Goal: Task Accomplishment & Management: Manage account settings

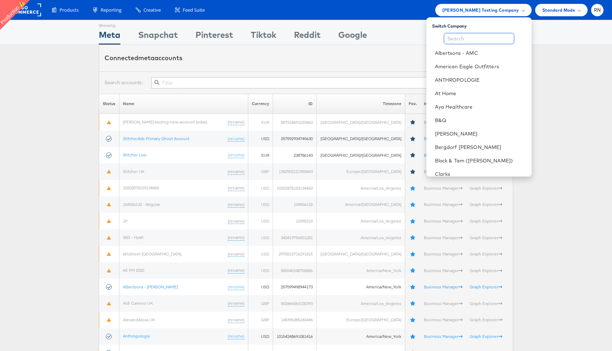
click at [474, 42] on input "text" at bounding box center [479, 38] width 70 height 11
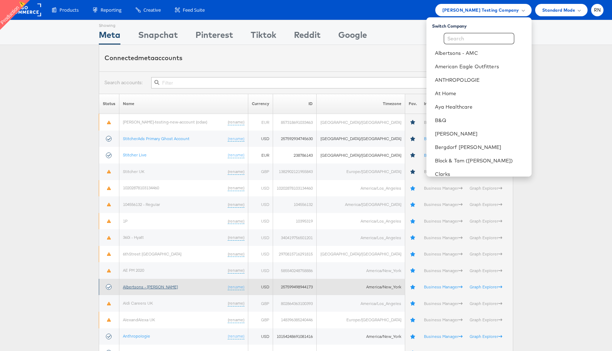
click at [152, 284] on link "Albertsons - Merkle" at bounding box center [150, 286] width 55 height 5
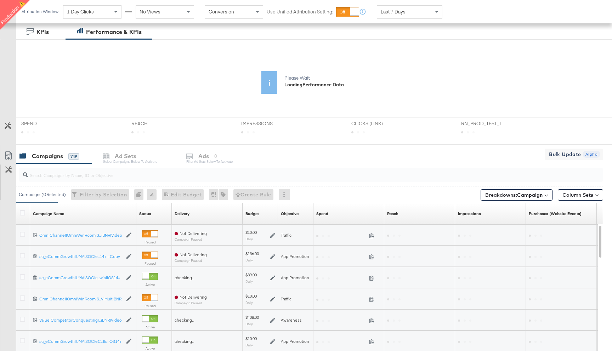
scroll to position [117, 0]
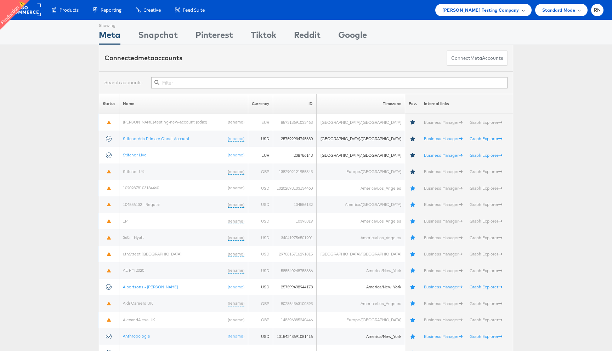
click at [481, 10] on span "[PERSON_NAME] Testing Company" at bounding box center [480, 9] width 77 height 7
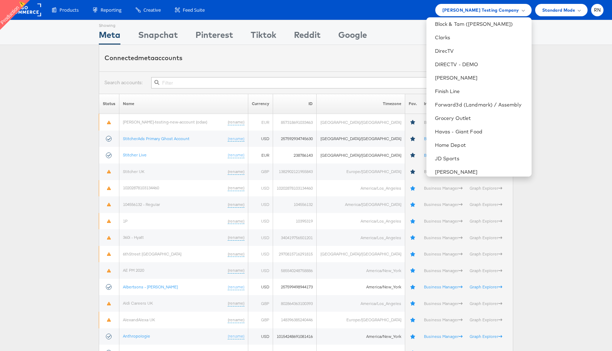
scroll to position [139, 0]
click at [458, 105] on link "Forward3d (Landmark) / Assembly" at bounding box center [480, 103] width 91 height 7
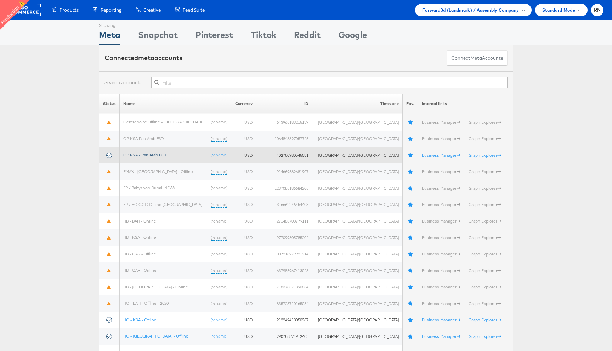
click at [158, 156] on link "CP RNA - Pan Arab F3D" at bounding box center [144, 154] width 43 height 5
